Goal: Task Accomplishment & Management: Manage account settings

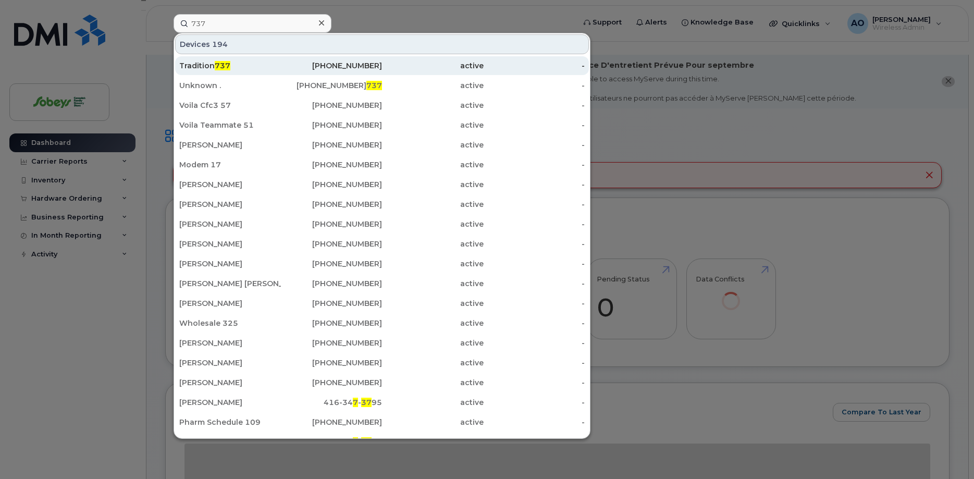
type input "737"
click at [236, 63] on div "Tradition 737" at bounding box center [230, 65] width 102 height 10
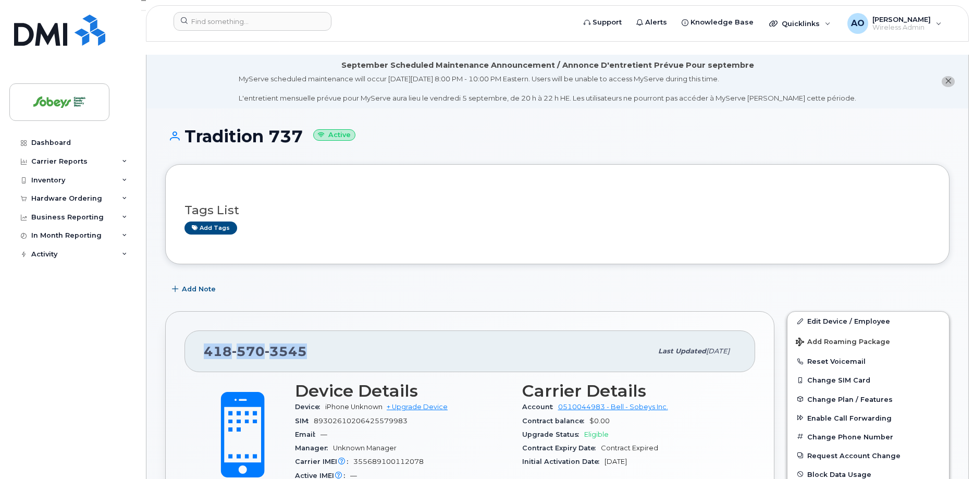
drag, startPoint x: 285, startPoint y: 336, endPoint x: 194, endPoint y: 336, distance: 91.2
click at [194, 336] on div "418 570 3545 Last updated Oct 16, 2024" at bounding box center [469, 351] width 570 height 42
copy span "418 570 3545"
click at [372, 417] on span "89302610206425579983" at bounding box center [361, 421] width 94 height 8
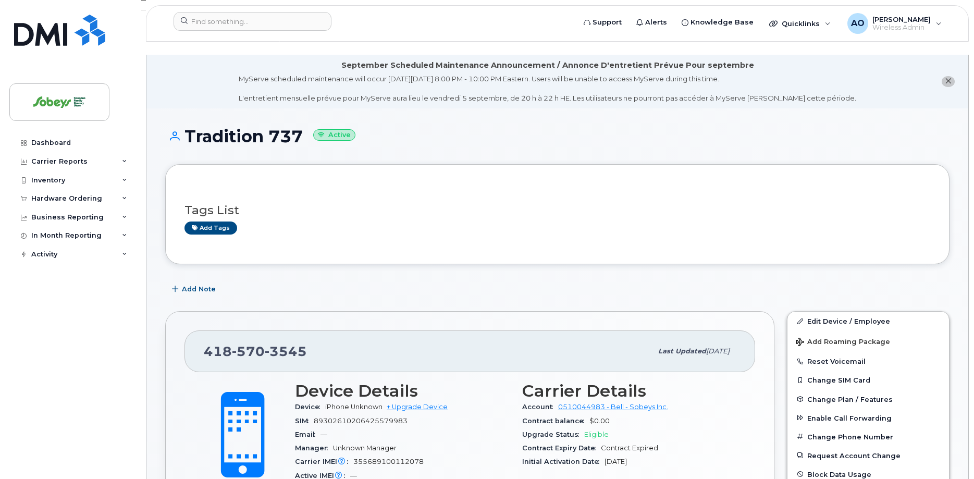
copy div "89302610206425579983"
click at [246, 23] on input at bounding box center [252, 21] width 158 height 19
paste input "438-357-1154"
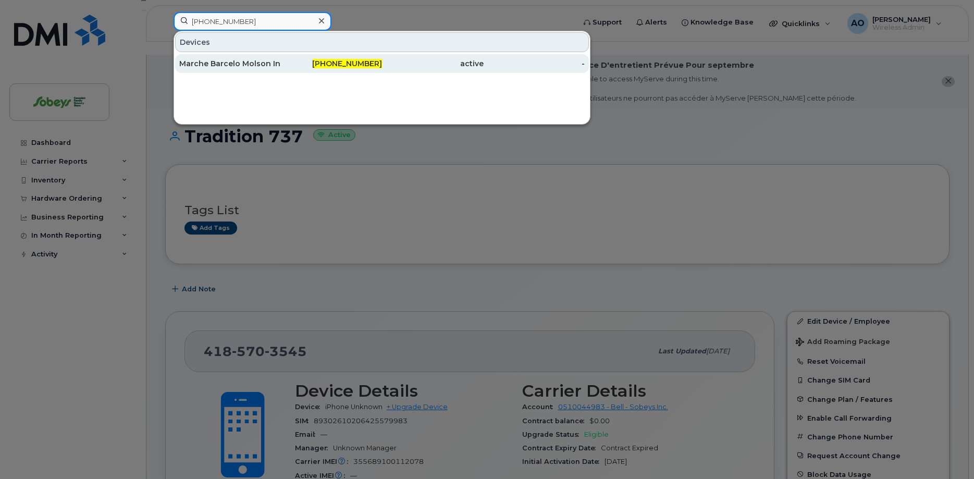
type input "438-357-1154"
click at [253, 66] on div "Marche Barcelo Molson Inc. [GEOGRAPHIC_DATA]" at bounding box center [230, 63] width 102 height 10
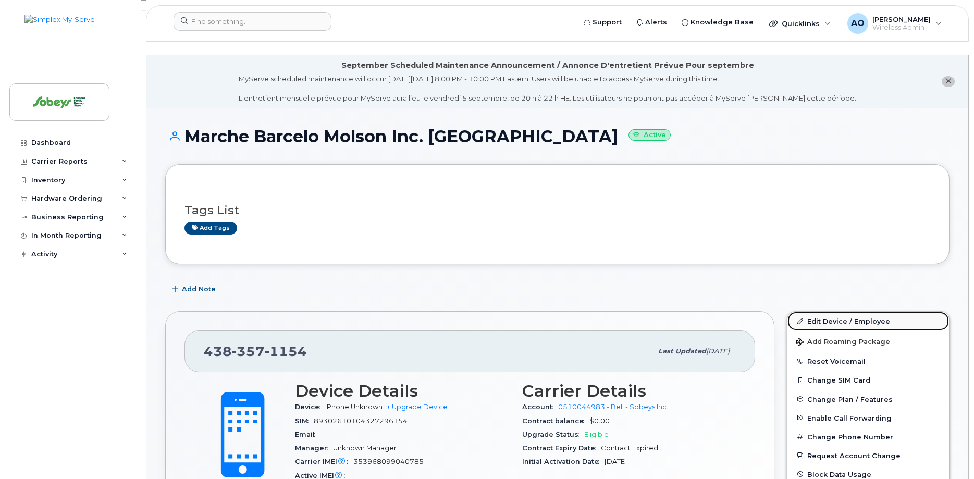
click at [855, 314] on link "Edit Device / Employee" at bounding box center [868, 321] width 162 height 19
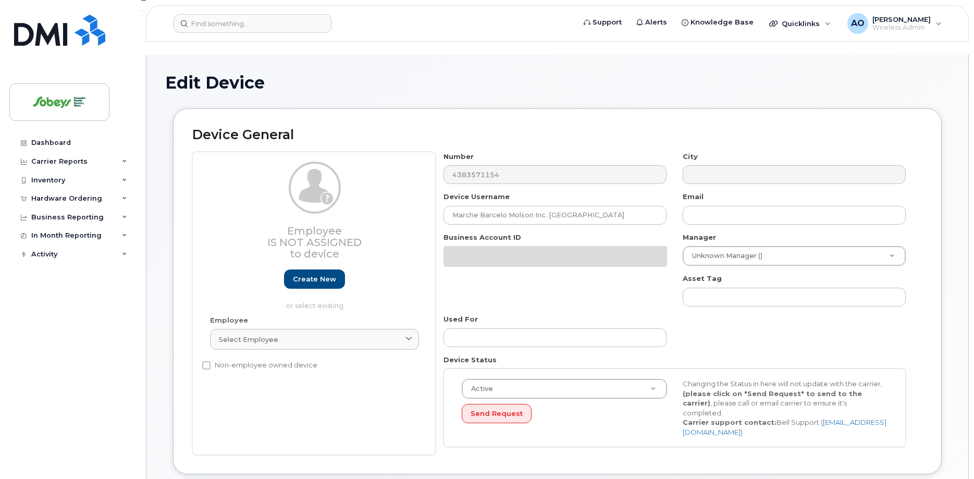
select select "17270599"
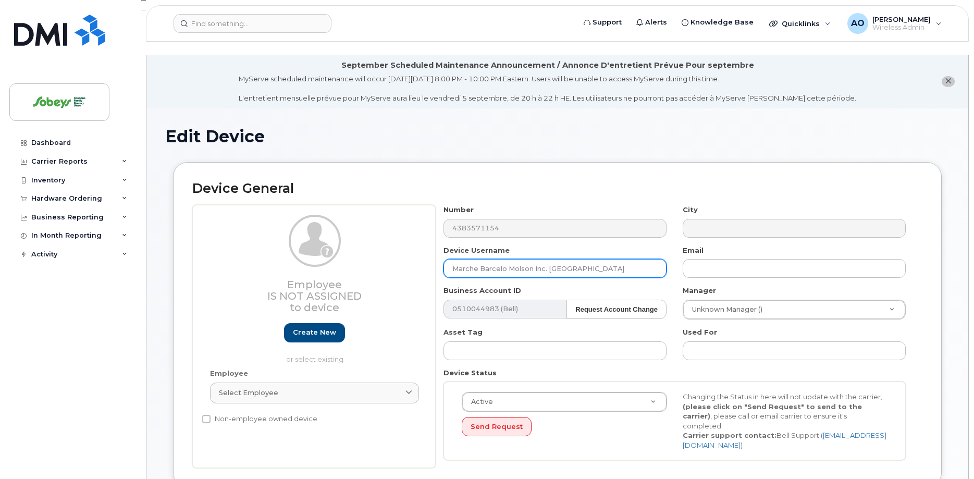
click at [581, 259] on input "Marche Barcelo Molson Inc. [GEOGRAPHIC_DATA]" at bounding box center [554, 268] width 223 height 19
paste input "438-357-1154"
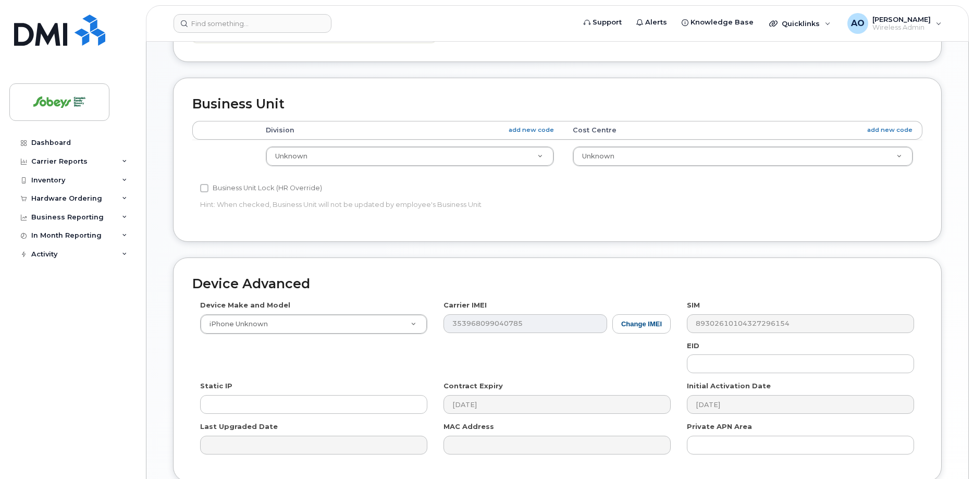
scroll to position [492, 0]
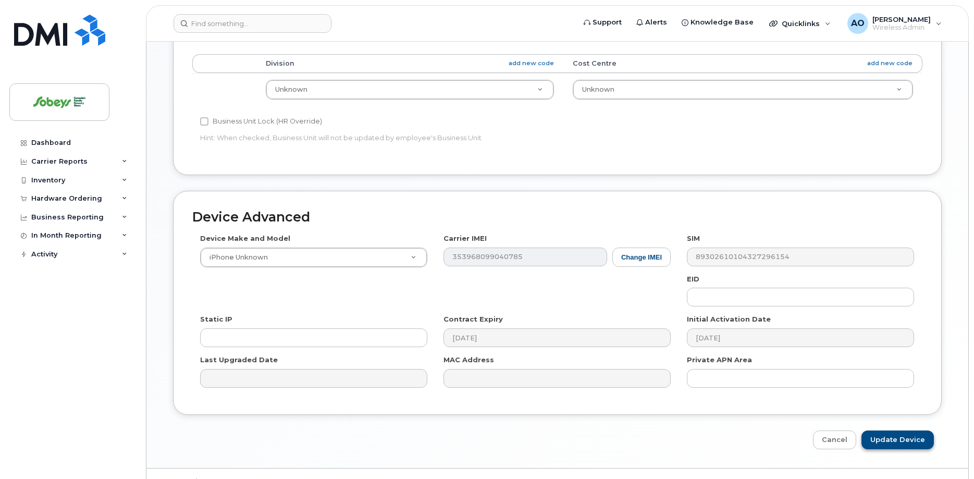
type input "Marche Barcelo Molson Inc. Iga 8060"
click at [885, 430] on input "Update Device" at bounding box center [897, 439] width 72 height 19
type input "Saving..."
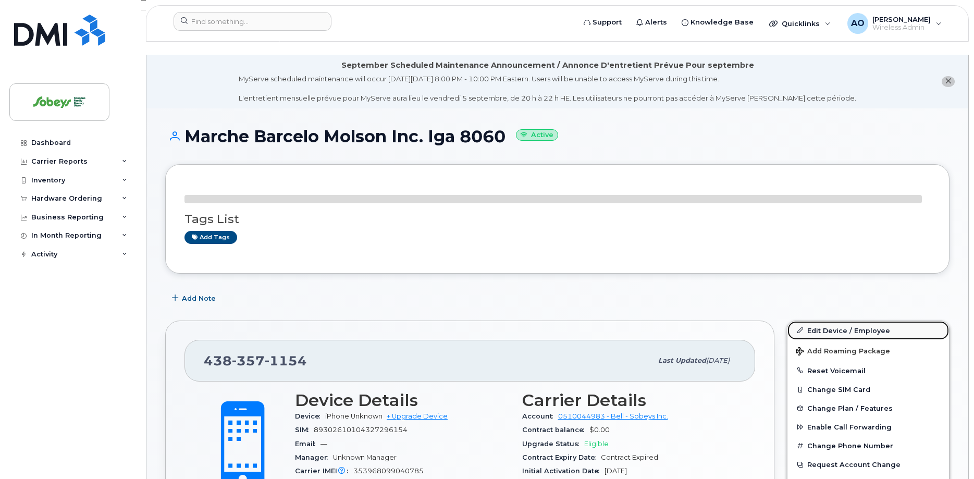
click at [842, 321] on link "Edit Device / Employee" at bounding box center [868, 330] width 162 height 19
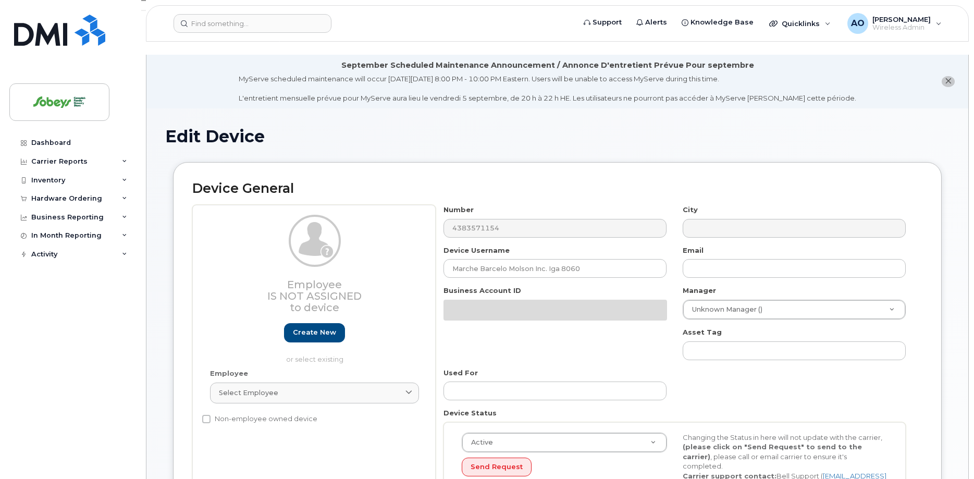
select select "17270599"
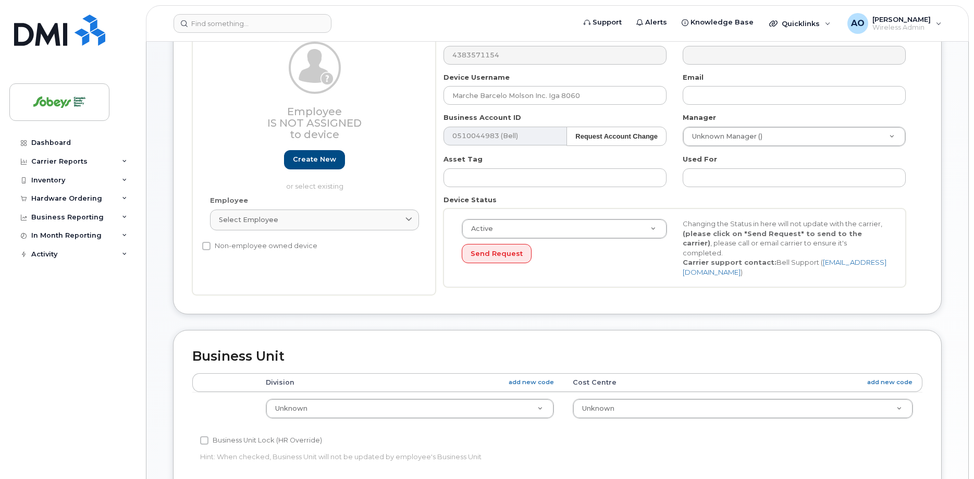
scroll to position [14, 0]
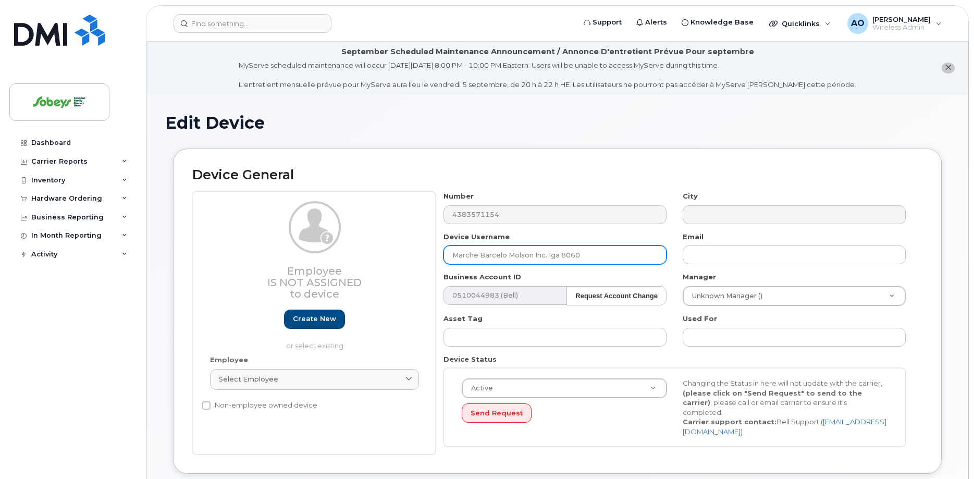
click at [542, 245] on input "Marche Barcelo Molson Inc. Iga 8060" at bounding box center [554, 254] width 223 height 19
paste input "Marche Barcelo Molson Inc."
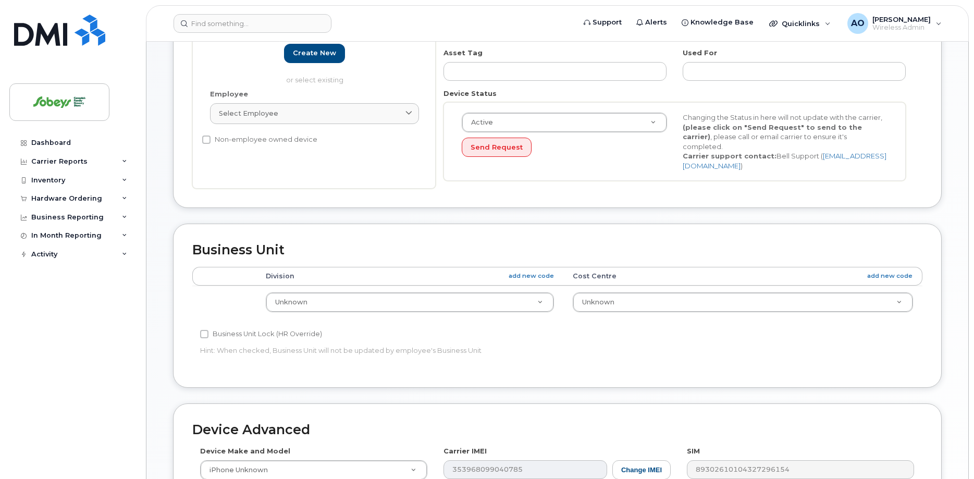
scroll to position [492, 0]
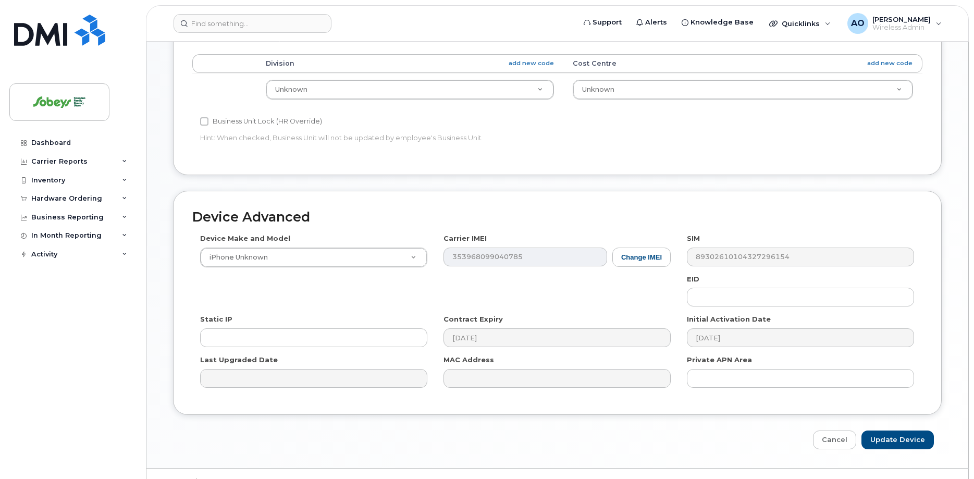
type input "IGA 8060 (Marche Barcelo Molson Inc.)"
click at [904, 430] on input "Update Device" at bounding box center [897, 439] width 72 height 19
type input "Saving..."
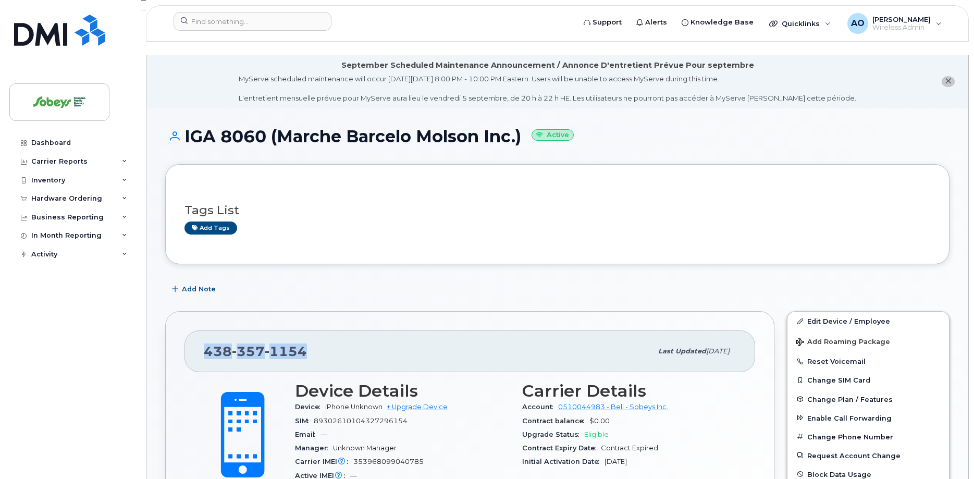
drag, startPoint x: 331, startPoint y: 336, endPoint x: 190, endPoint y: 330, distance: 141.3
click at [189, 332] on div "[PHONE_NUMBER] Last updated [DATE]" at bounding box center [469, 351] width 570 height 42
copy span "[PHONE_NUMBER]"
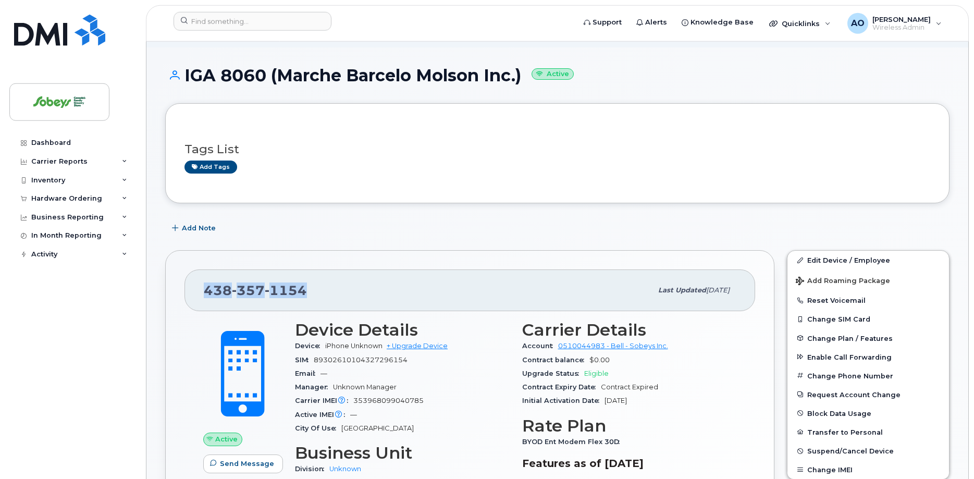
scroll to position [159, 0]
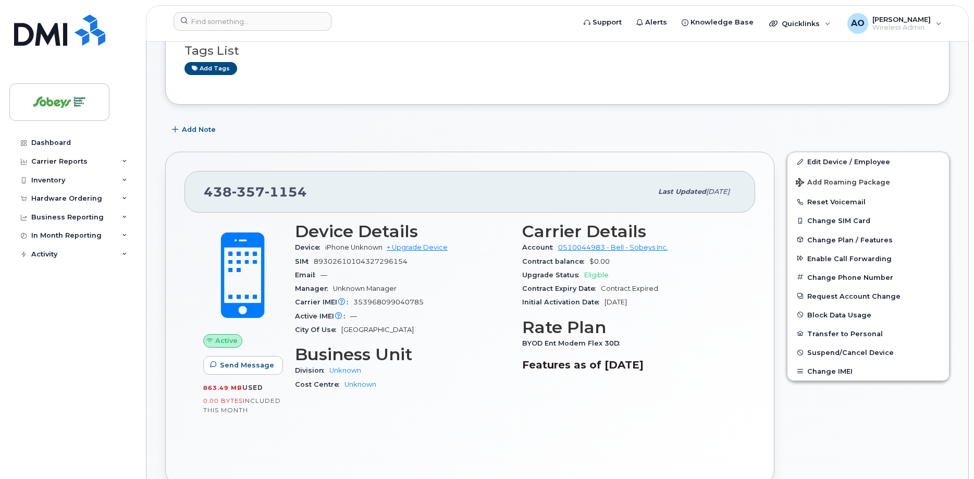
click at [367, 257] on span "89302610104327296154" at bounding box center [361, 261] width 94 height 8
click at [381, 257] on span "89302610104327296154" at bounding box center [361, 261] width 94 height 8
copy div "89302610104327296154"
